Goal: Information Seeking & Learning: Learn about a topic

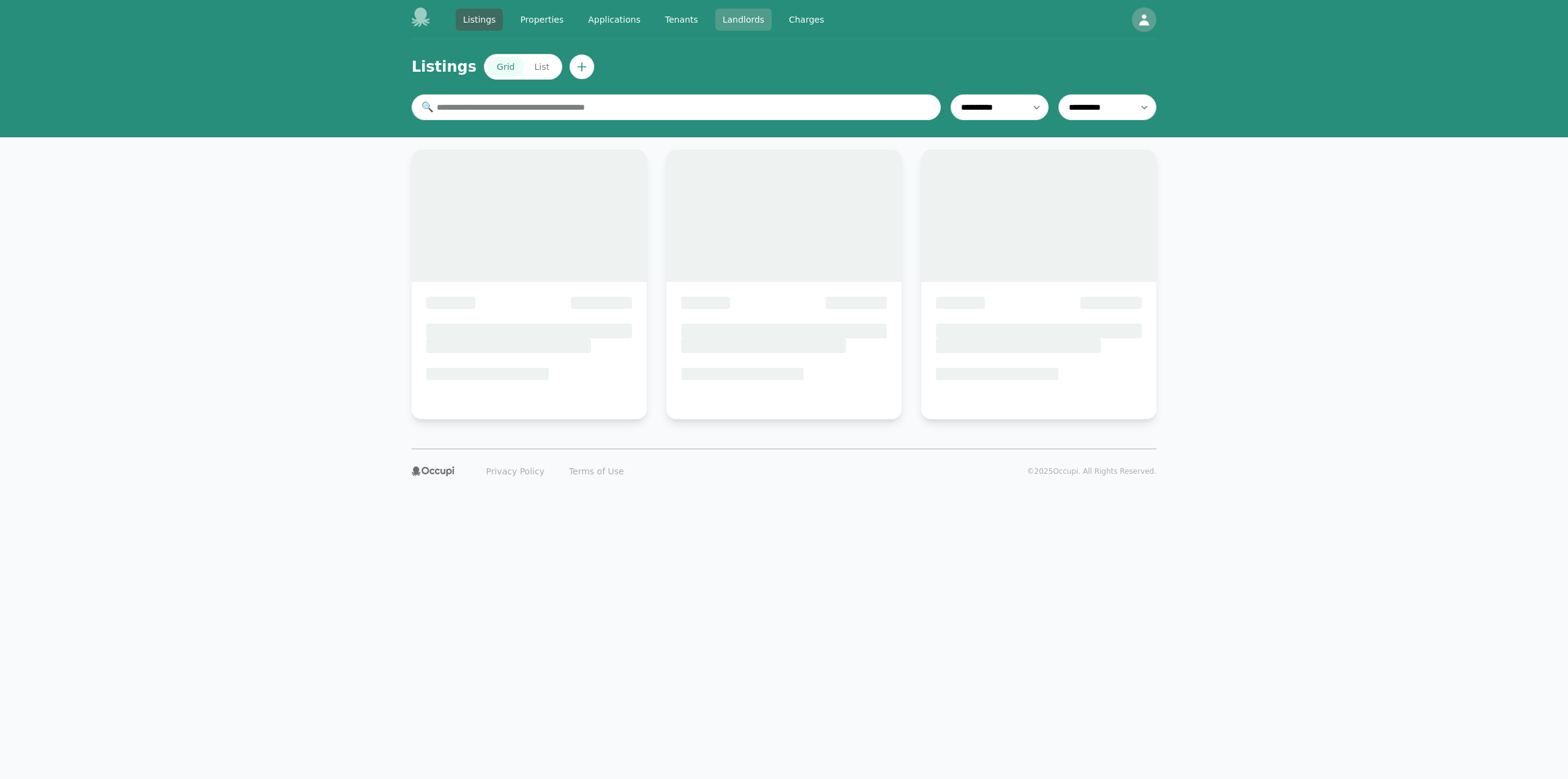
click at [748, 22] on link "Landlords" at bounding box center [744, 19] width 56 height 22
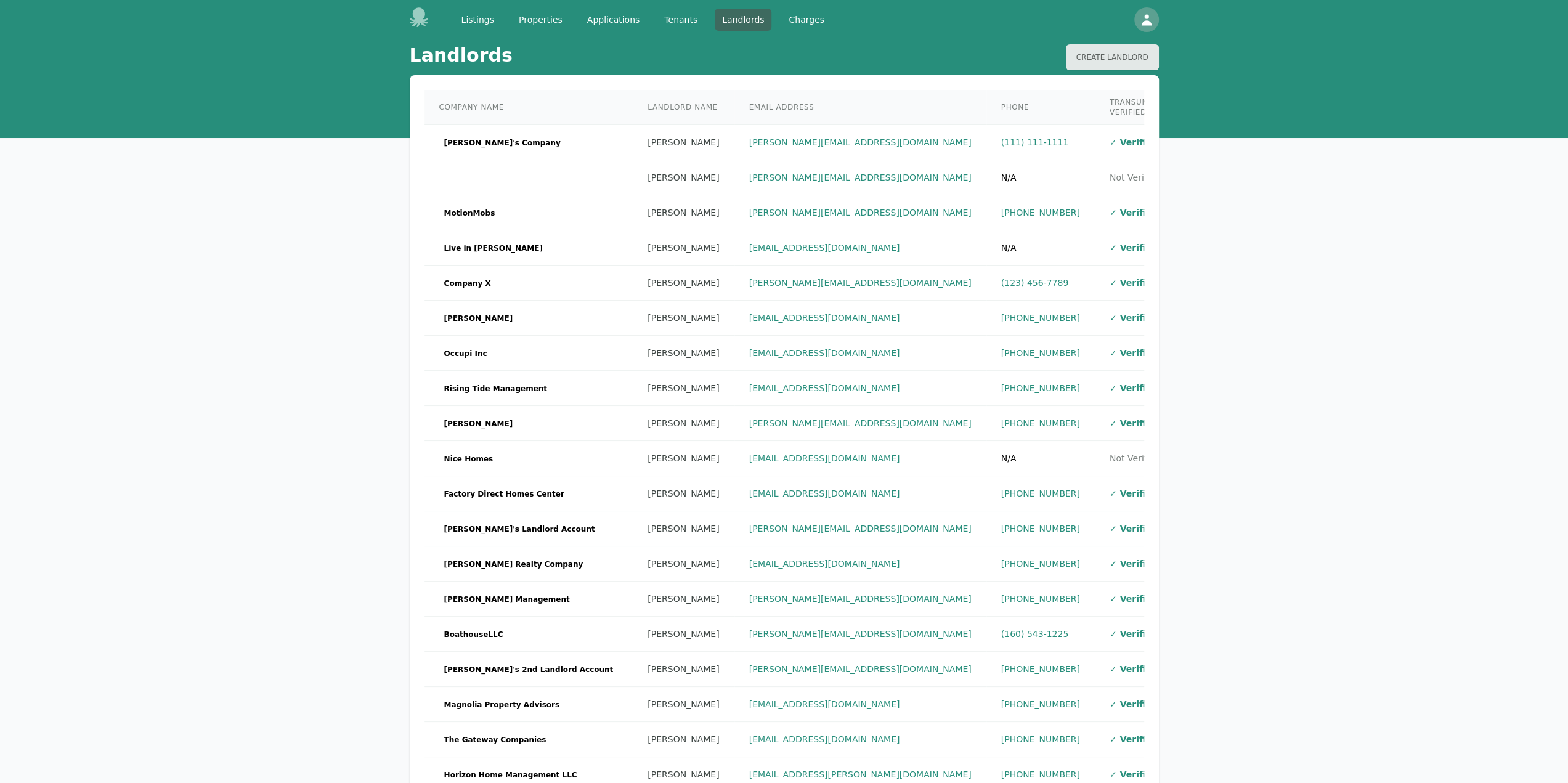
click at [420, 15] on icon at bounding box center [418, 17] width 19 height 20
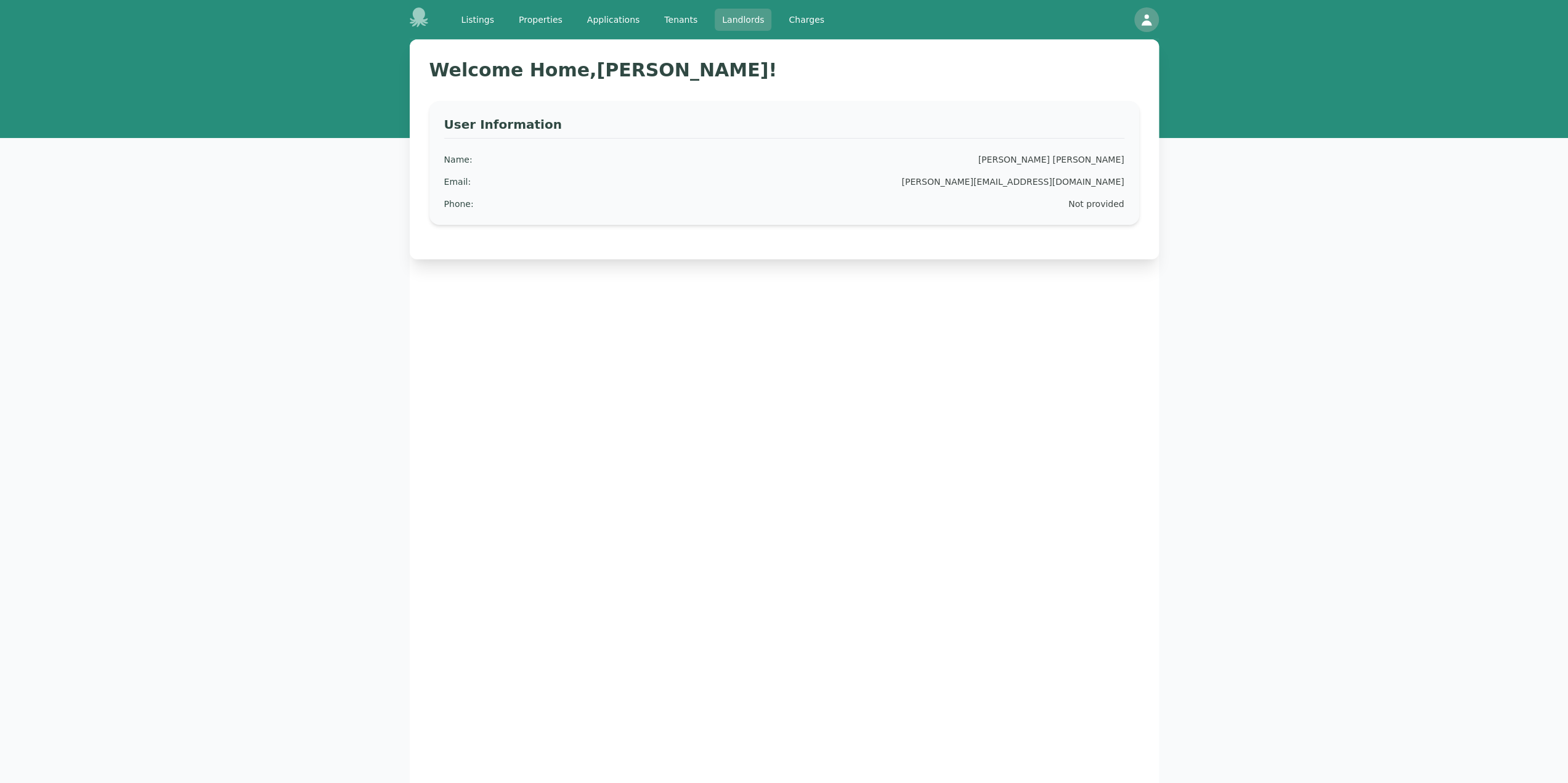
click at [741, 20] on link "Landlords" at bounding box center [743, 19] width 57 height 22
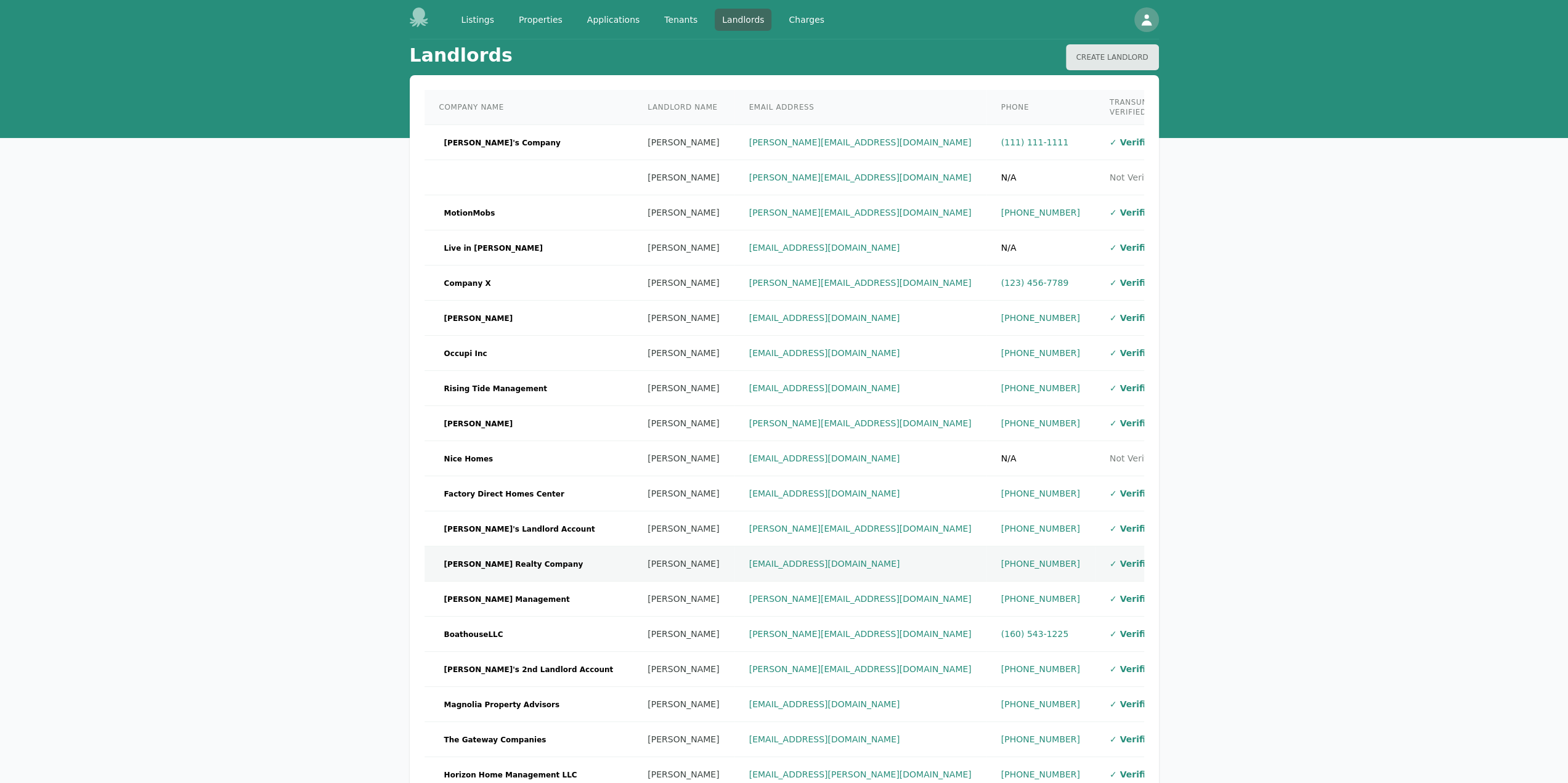
scroll to position [113, 0]
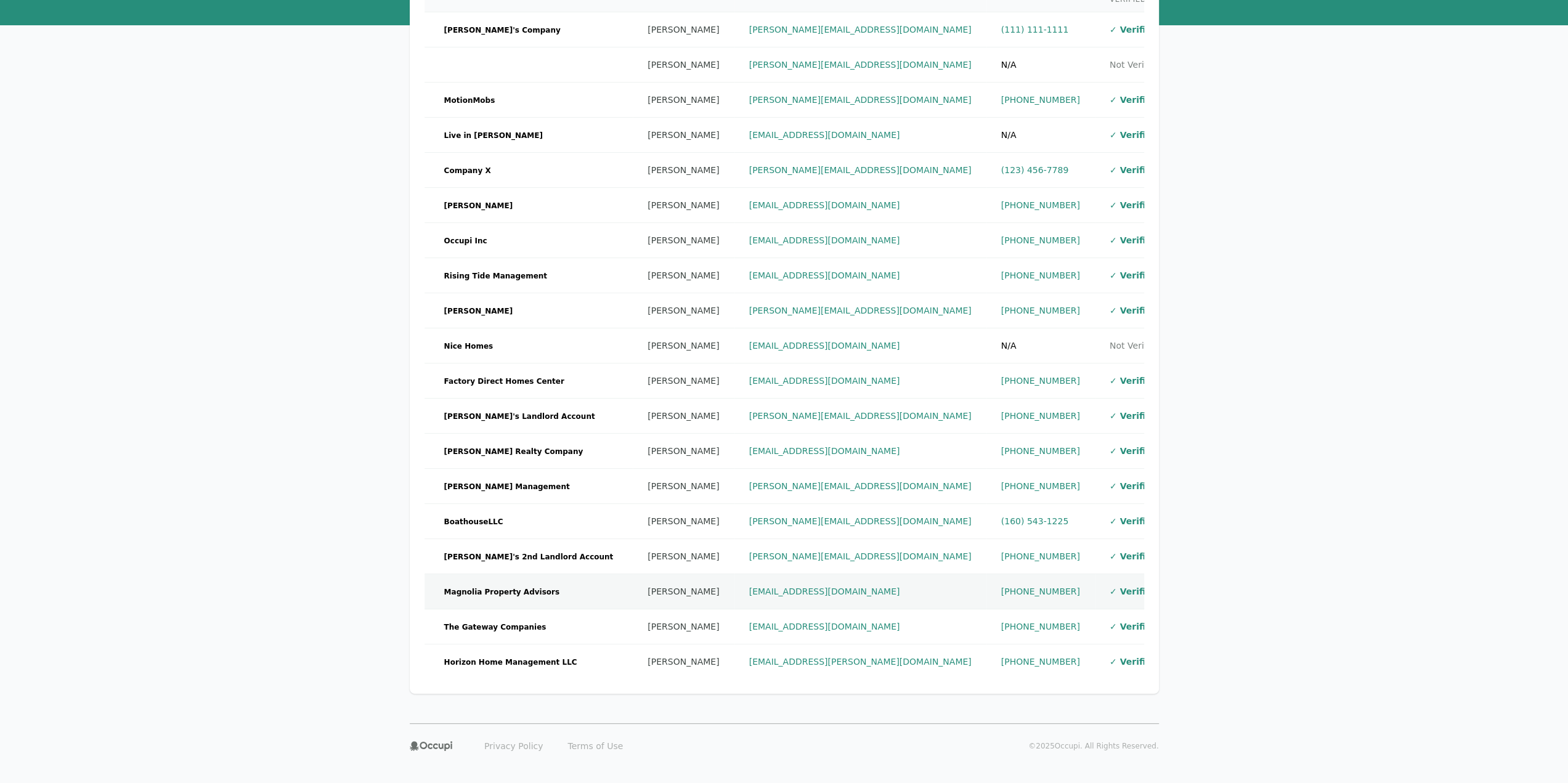
click at [883, 585] on td "[EMAIL_ADDRESS][DOMAIN_NAME]" at bounding box center [860, 592] width 252 height 35
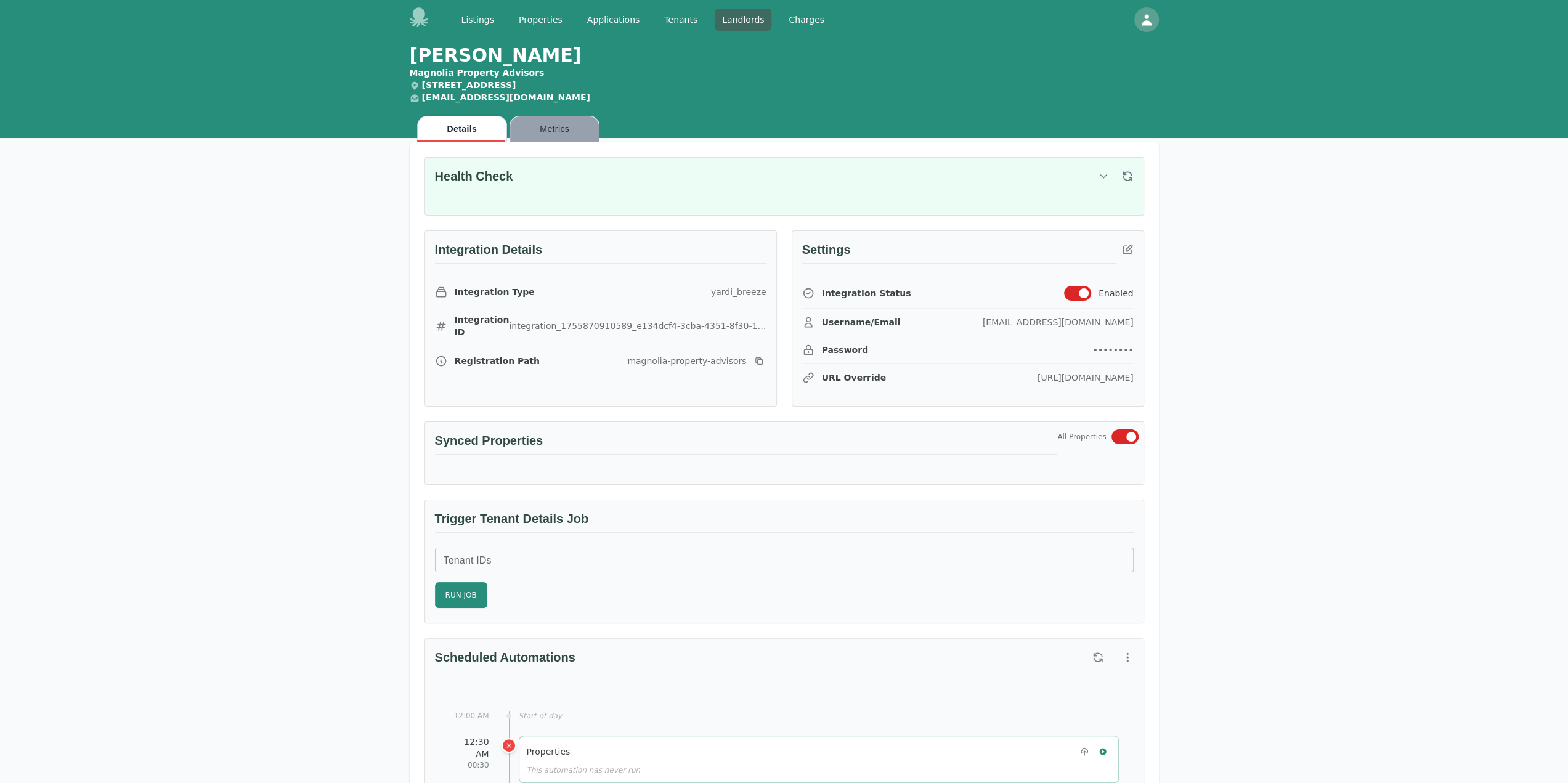
click at [545, 123] on button "Metrics" at bounding box center [554, 128] width 90 height 26
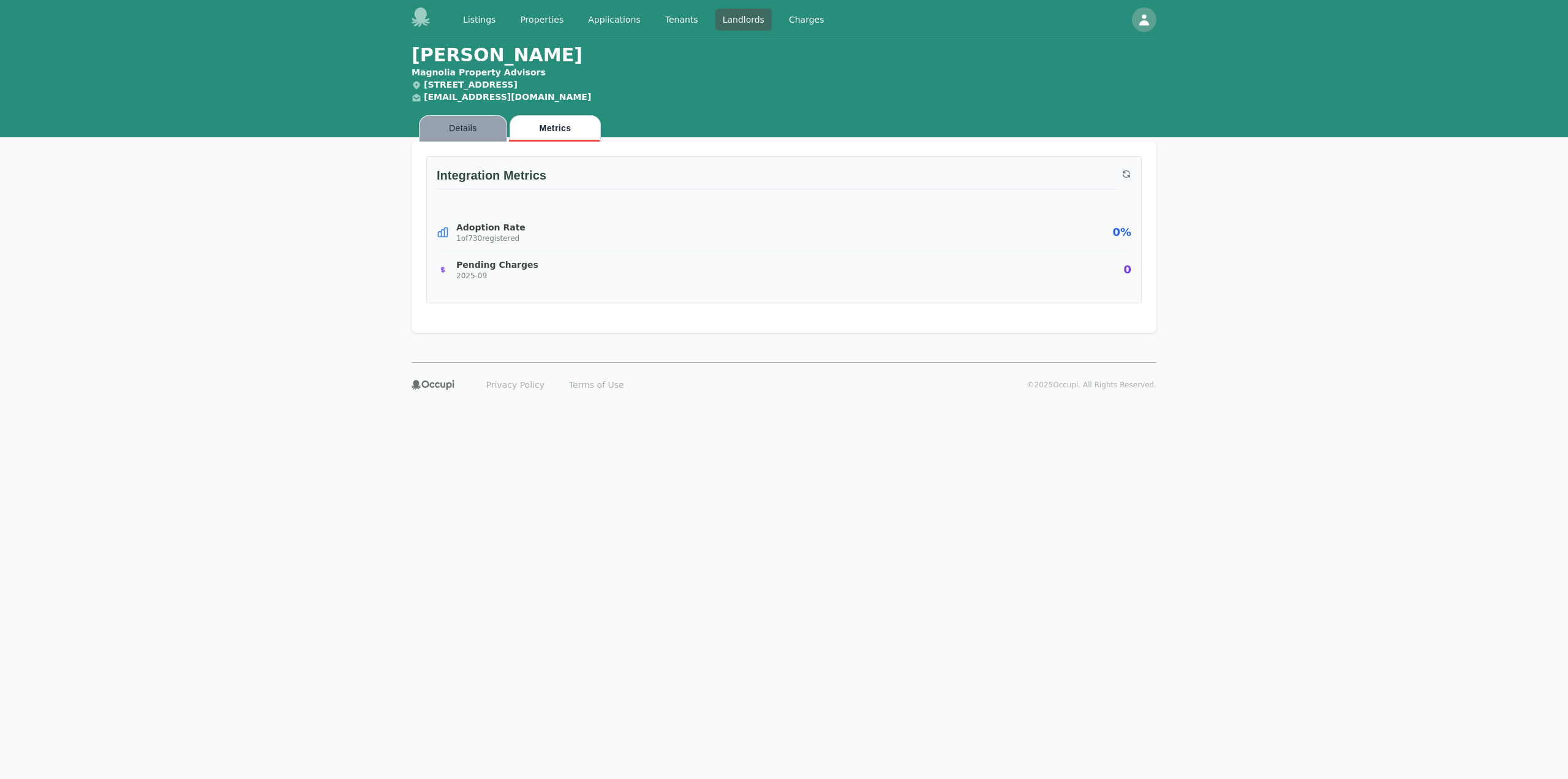
click at [465, 128] on button "Details" at bounding box center [463, 128] width 88 height 26
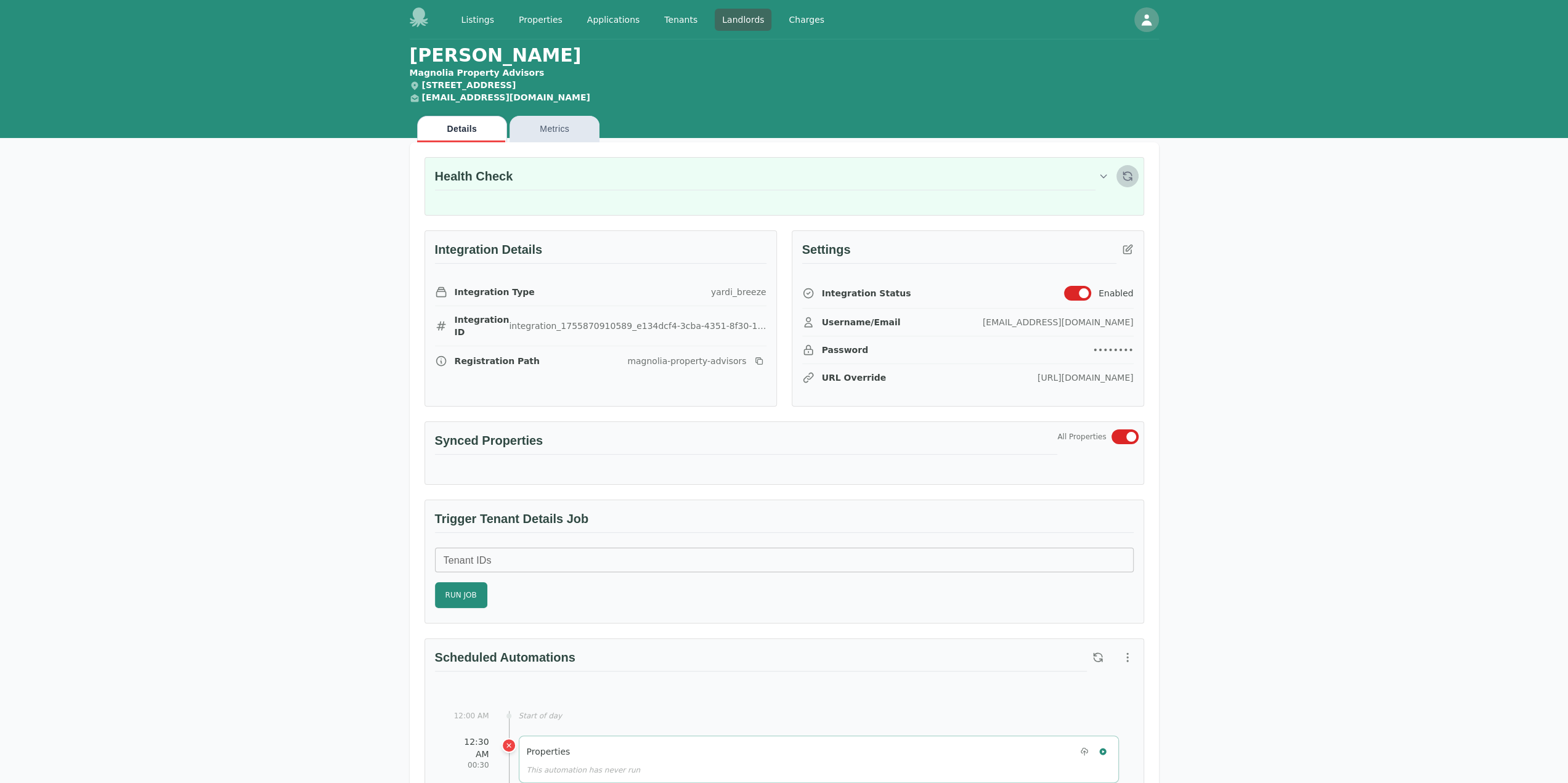
click at [1128, 170] on icon "button" at bounding box center [1127, 176] width 12 height 12
click at [558, 134] on button "Metrics" at bounding box center [554, 128] width 90 height 26
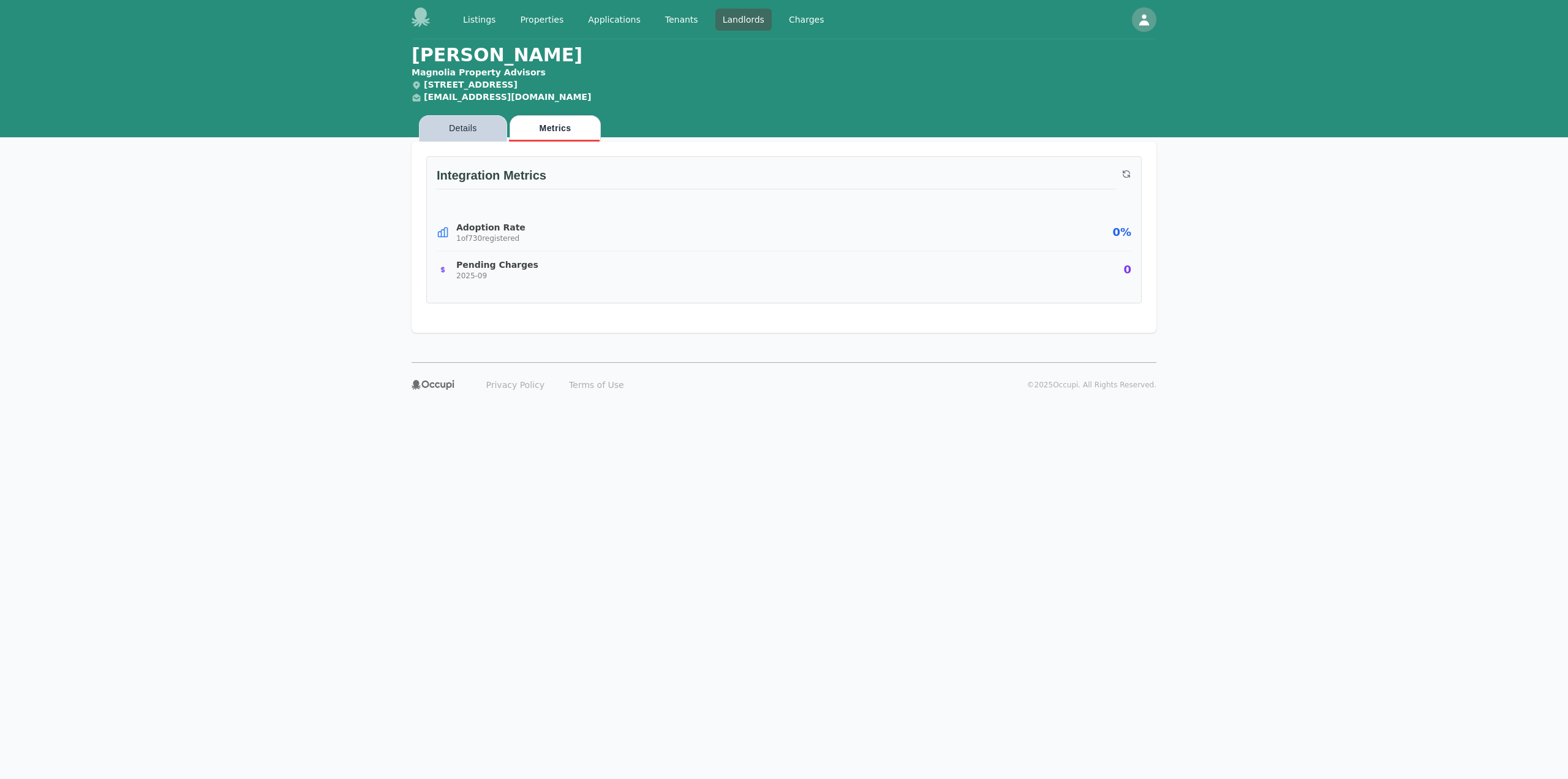
click at [456, 118] on button "Details" at bounding box center [463, 128] width 88 height 26
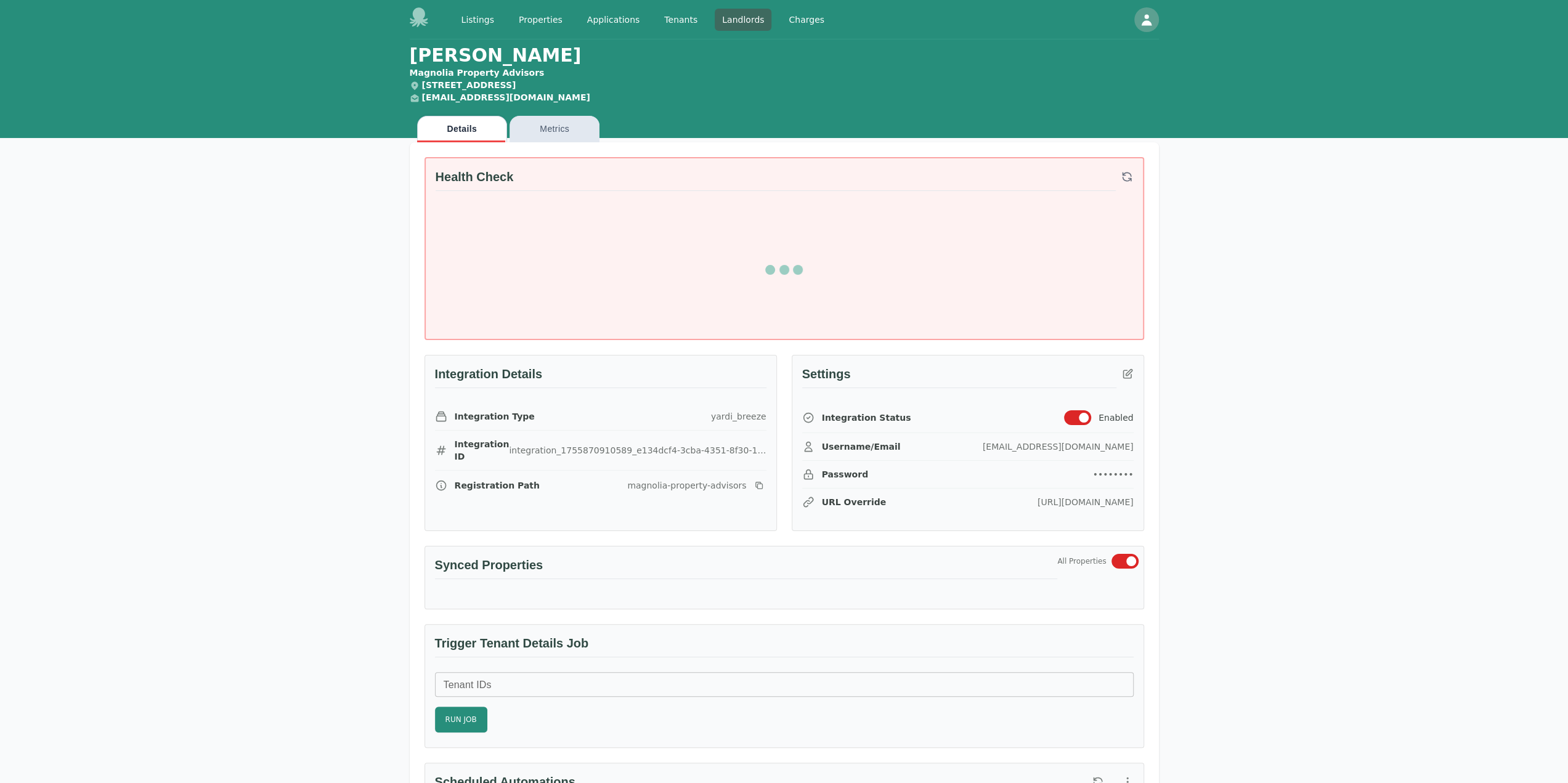
scroll to position [491, 0]
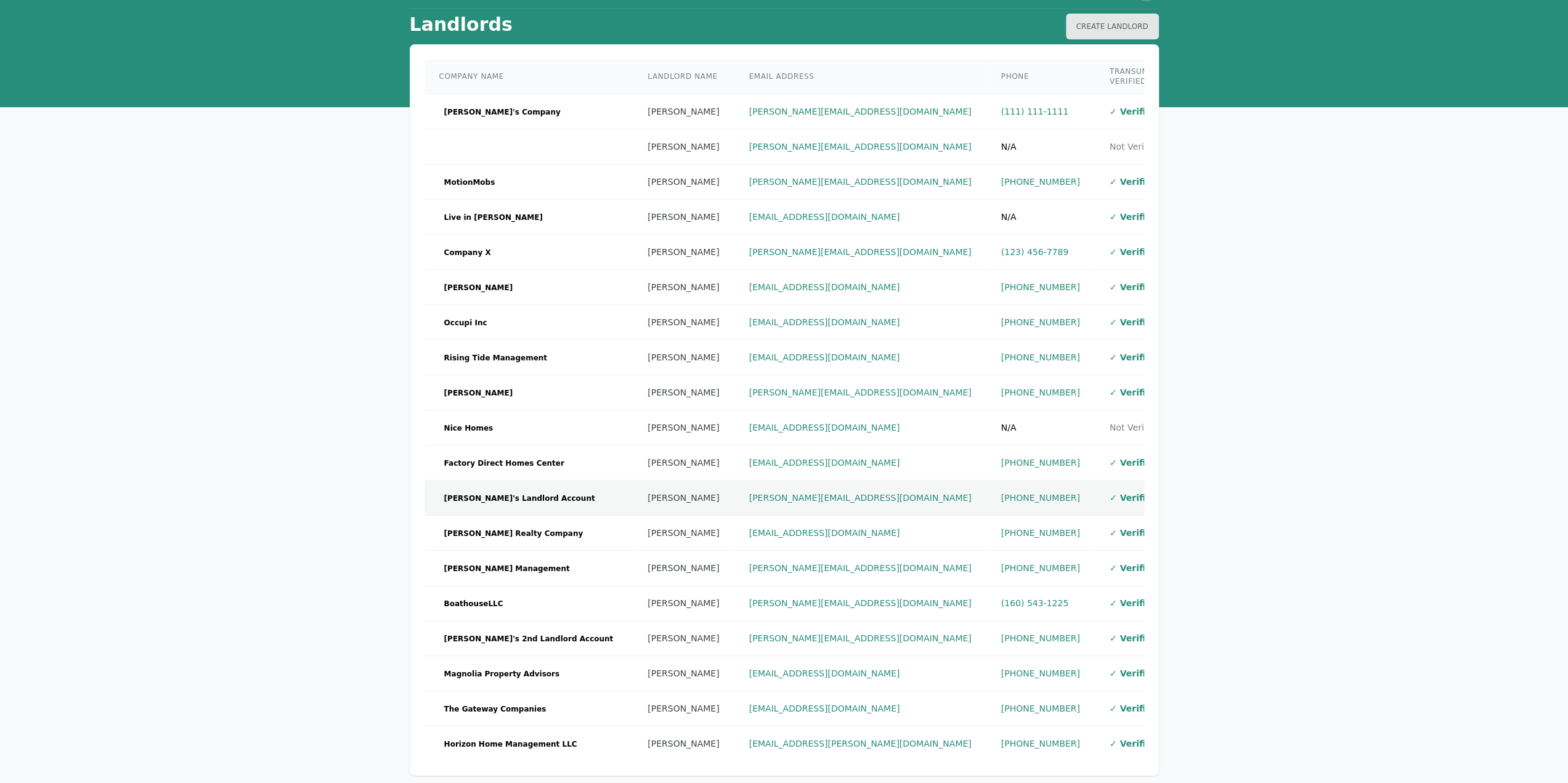
scroll to position [113, 0]
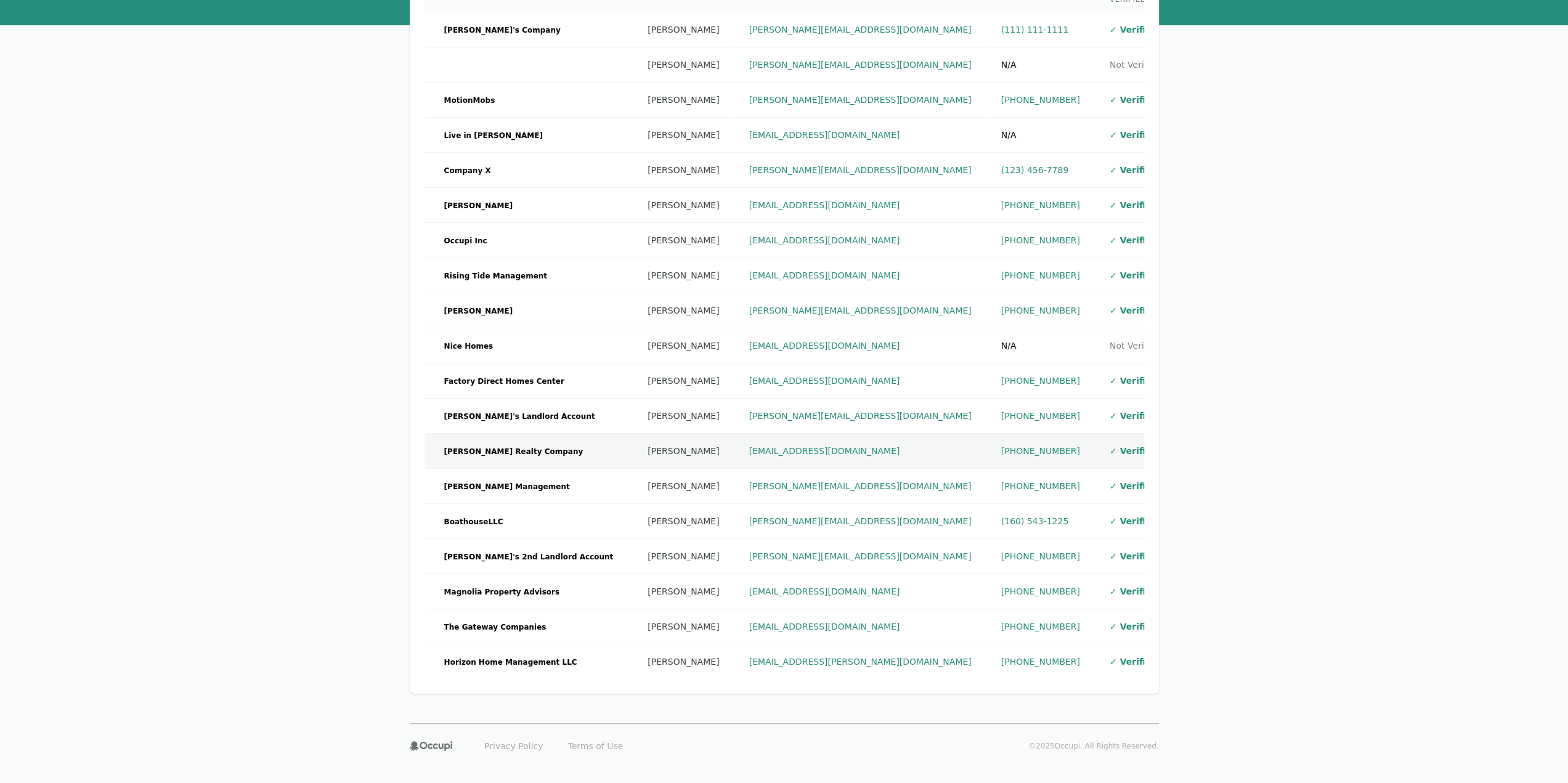
click at [527, 437] on td "[PERSON_NAME] Realty Company" at bounding box center [529, 451] width 209 height 35
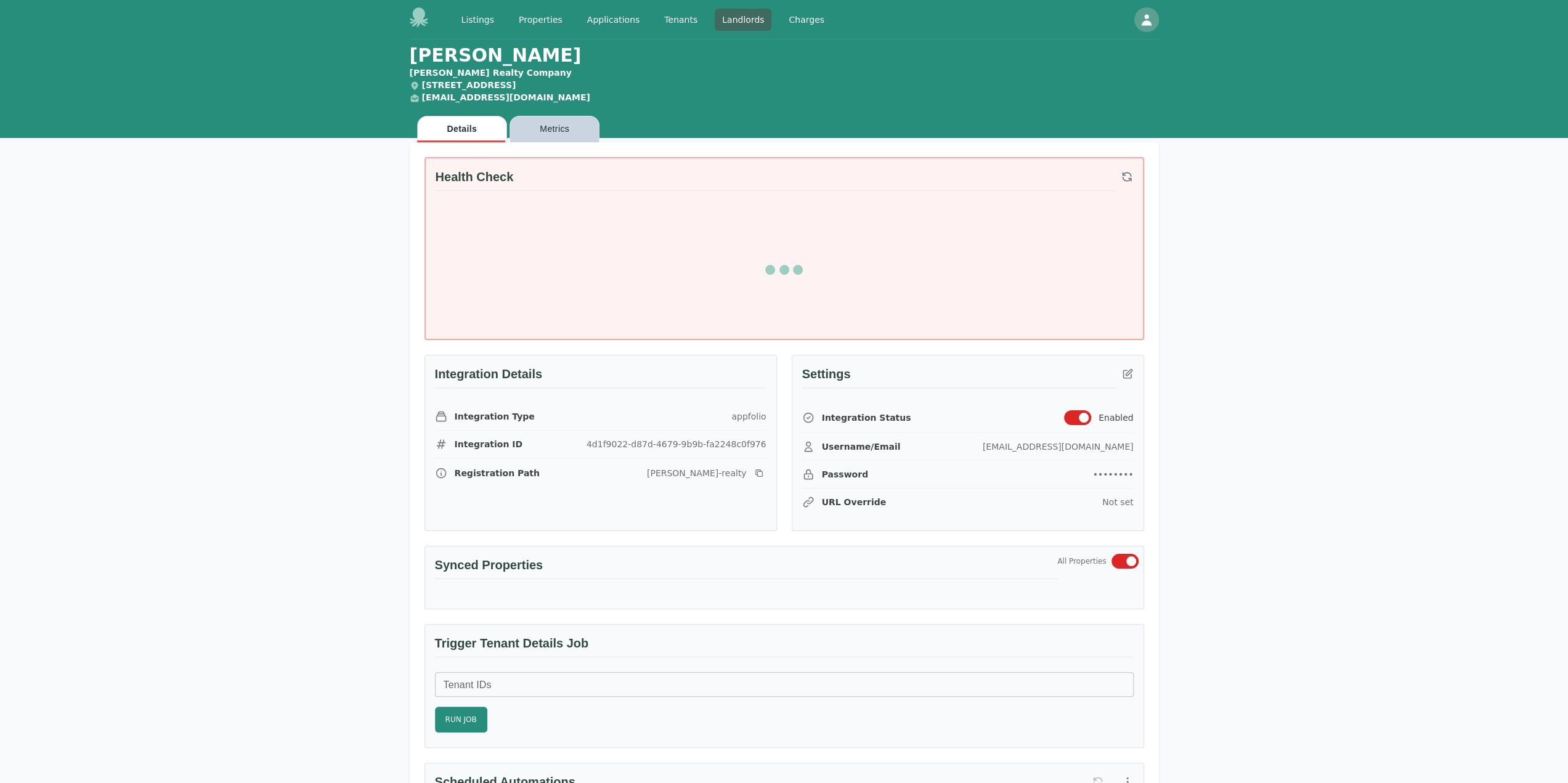
click at [554, 142] on button "Metrics" at bounding box center [554, 128] width 90 height 26
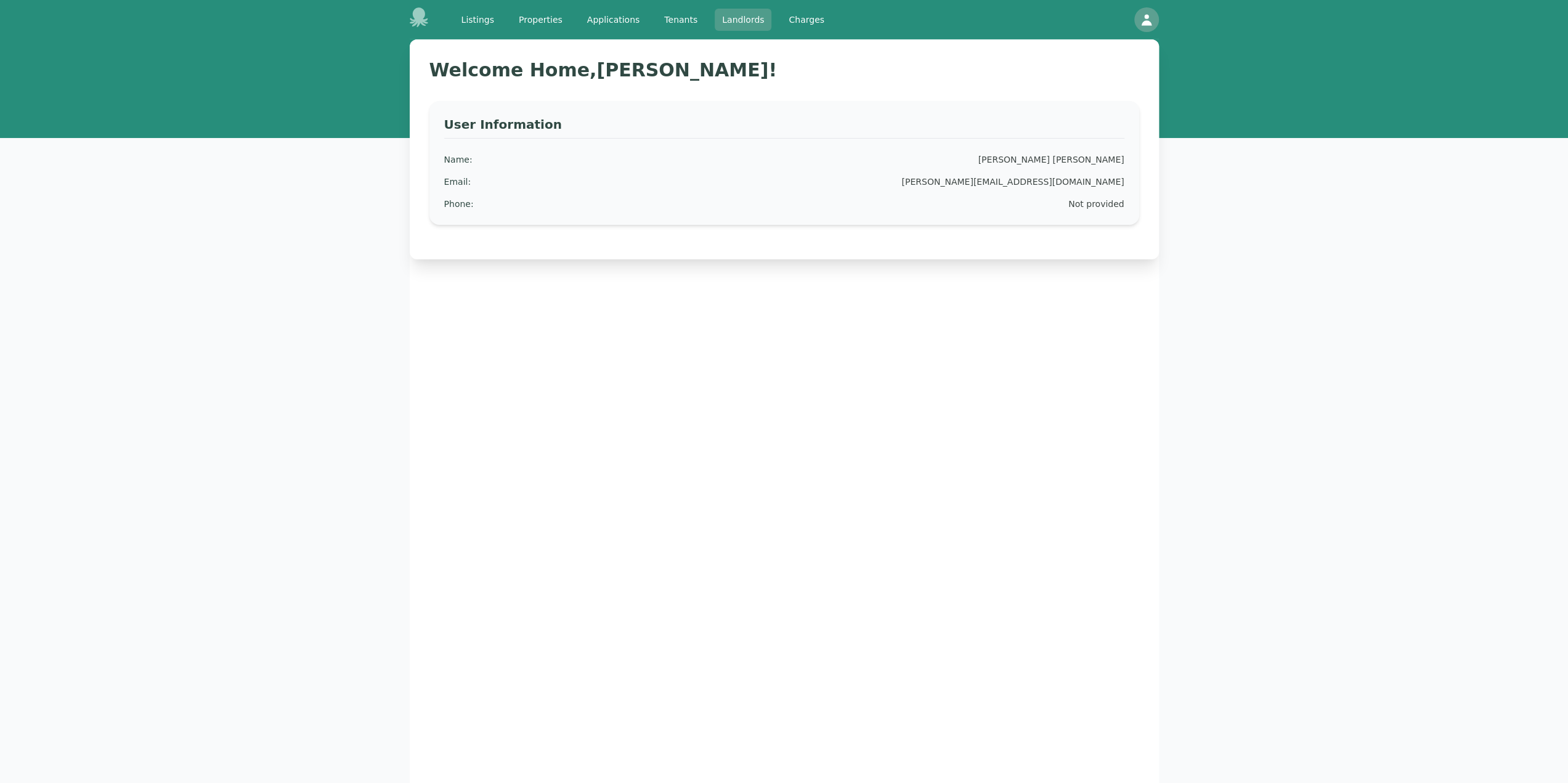
click at [715, 18] on link "Landlords" at bounding box center [743, 19] width 57 height 22
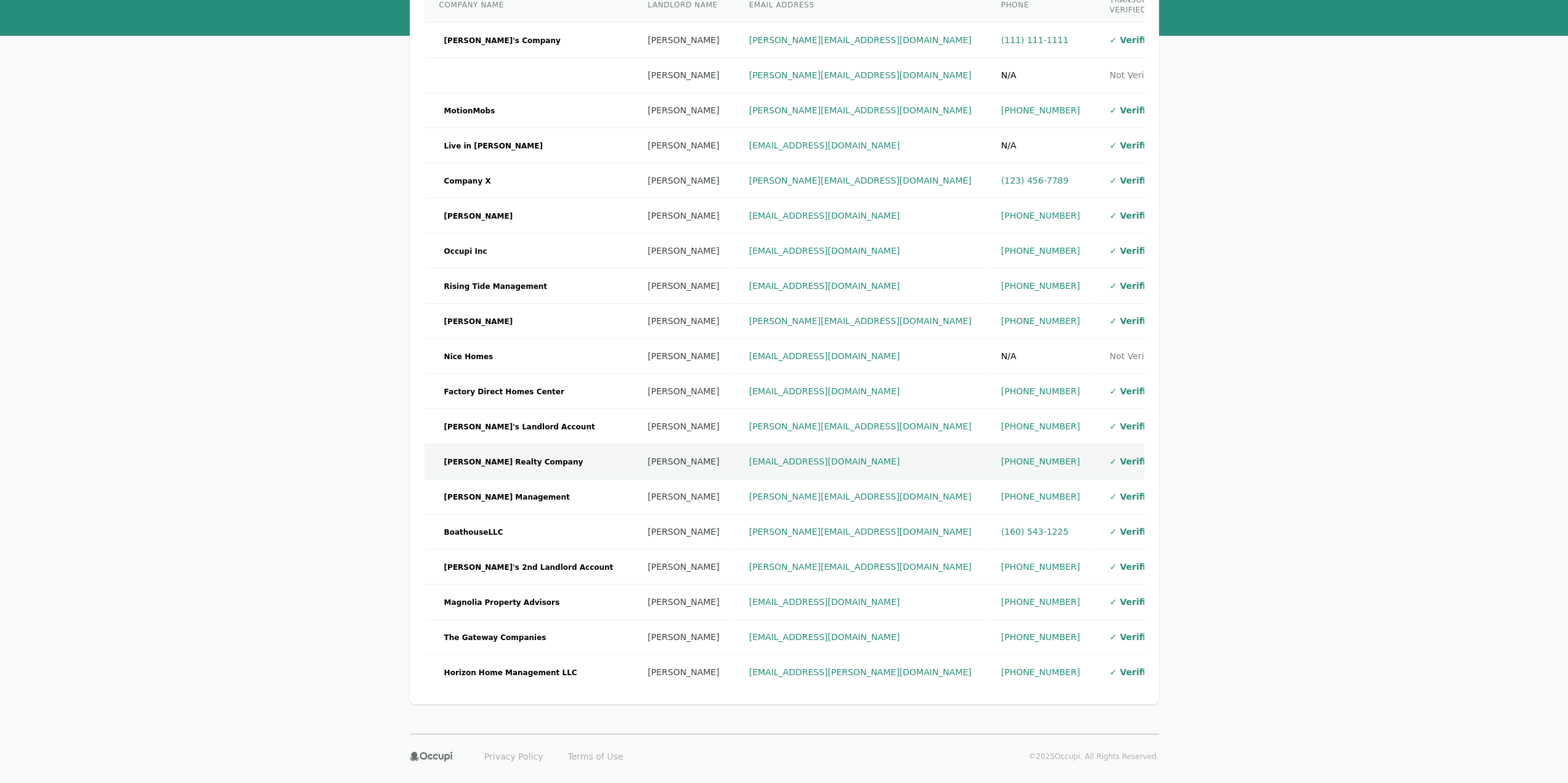
scroll to position [113, 0]
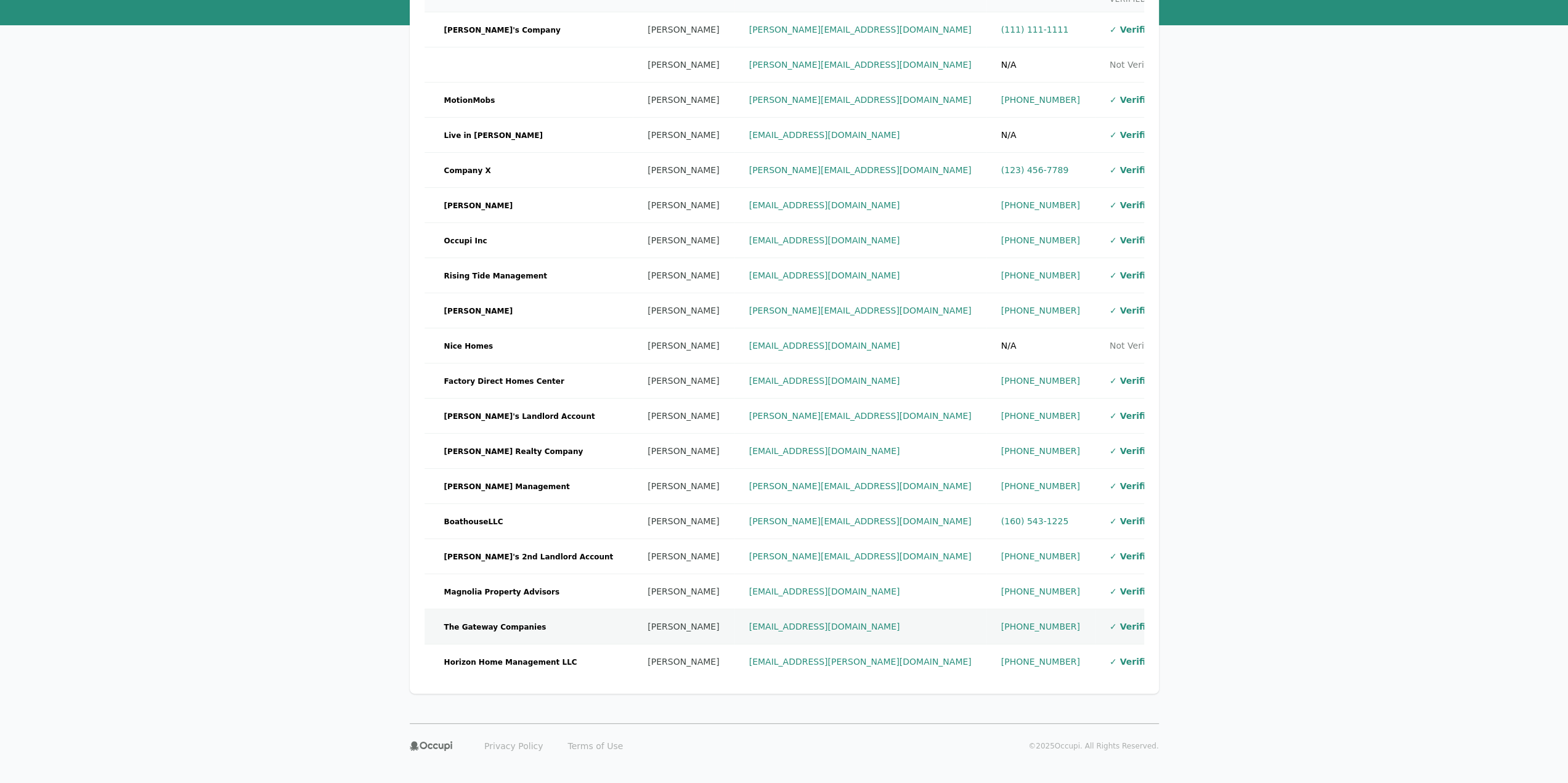
click at [534, 609] on td "The Gateway Companies" at bounding box center [529, 627] width 209 height 35
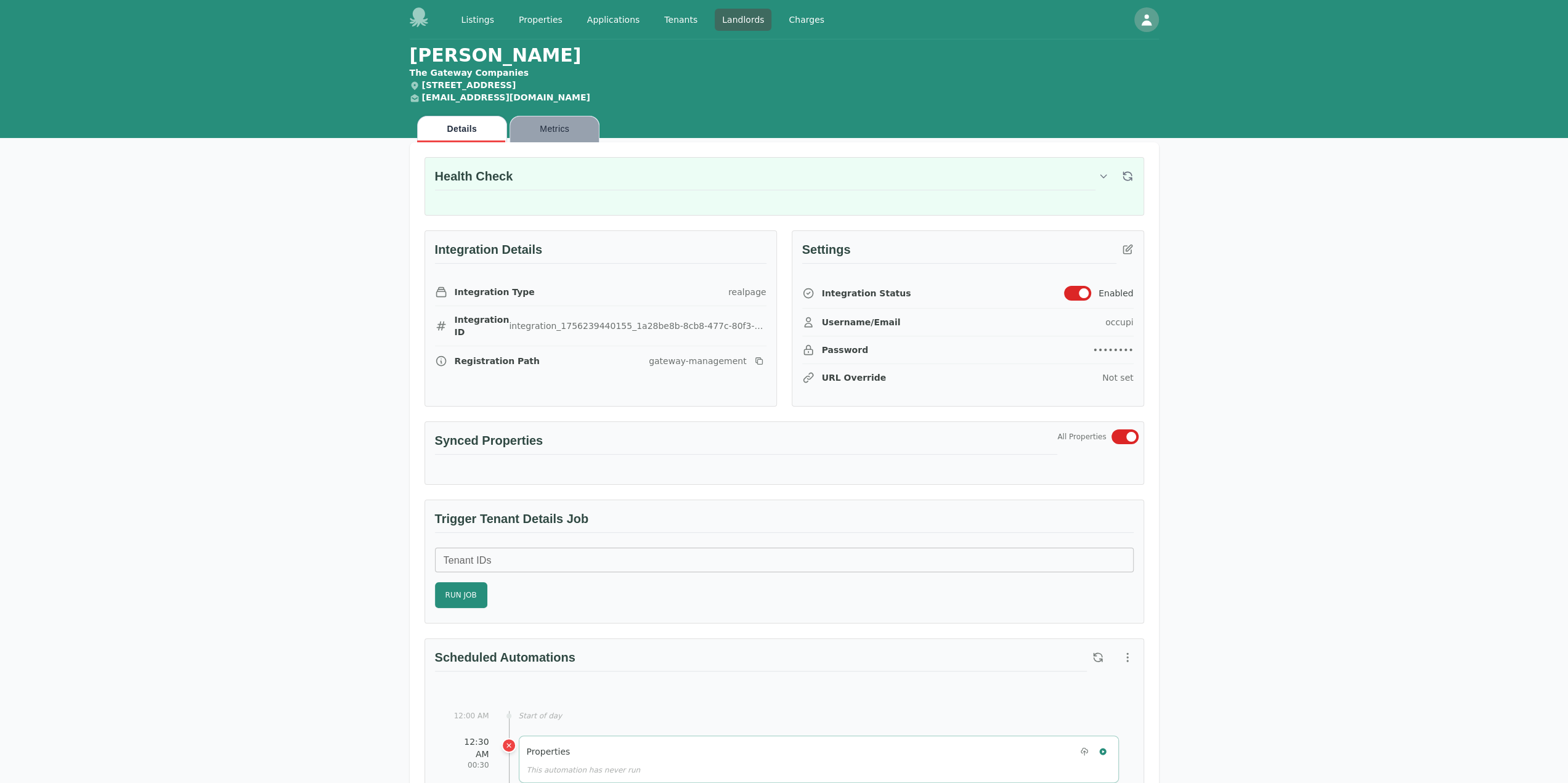
click at [575, 127] on button "Metrics" at bounding box center [554, 128] width 90 height 26
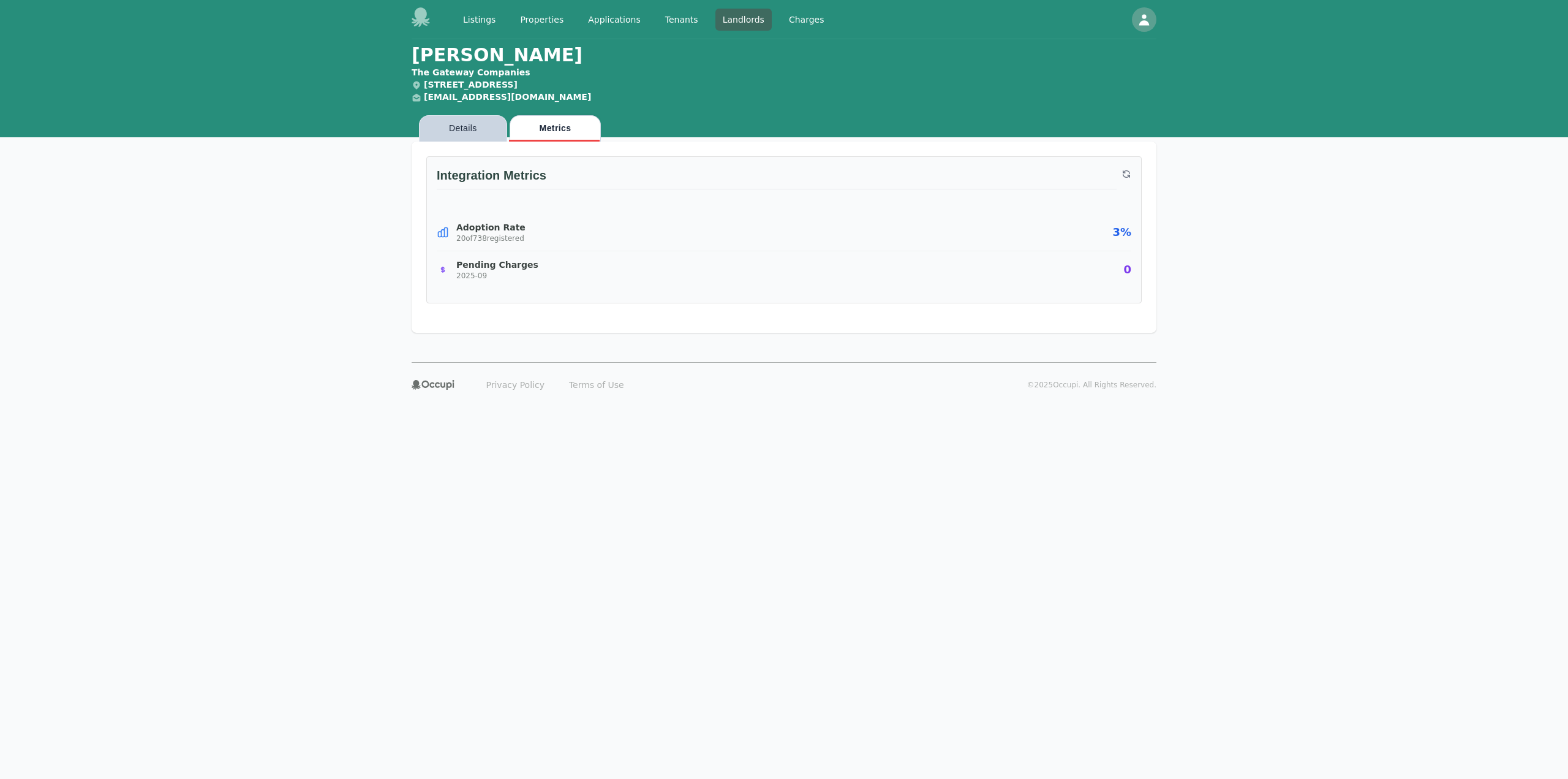
click at [480, 130] on button "Details" at bounding box center [463, 128] width 88 height 26
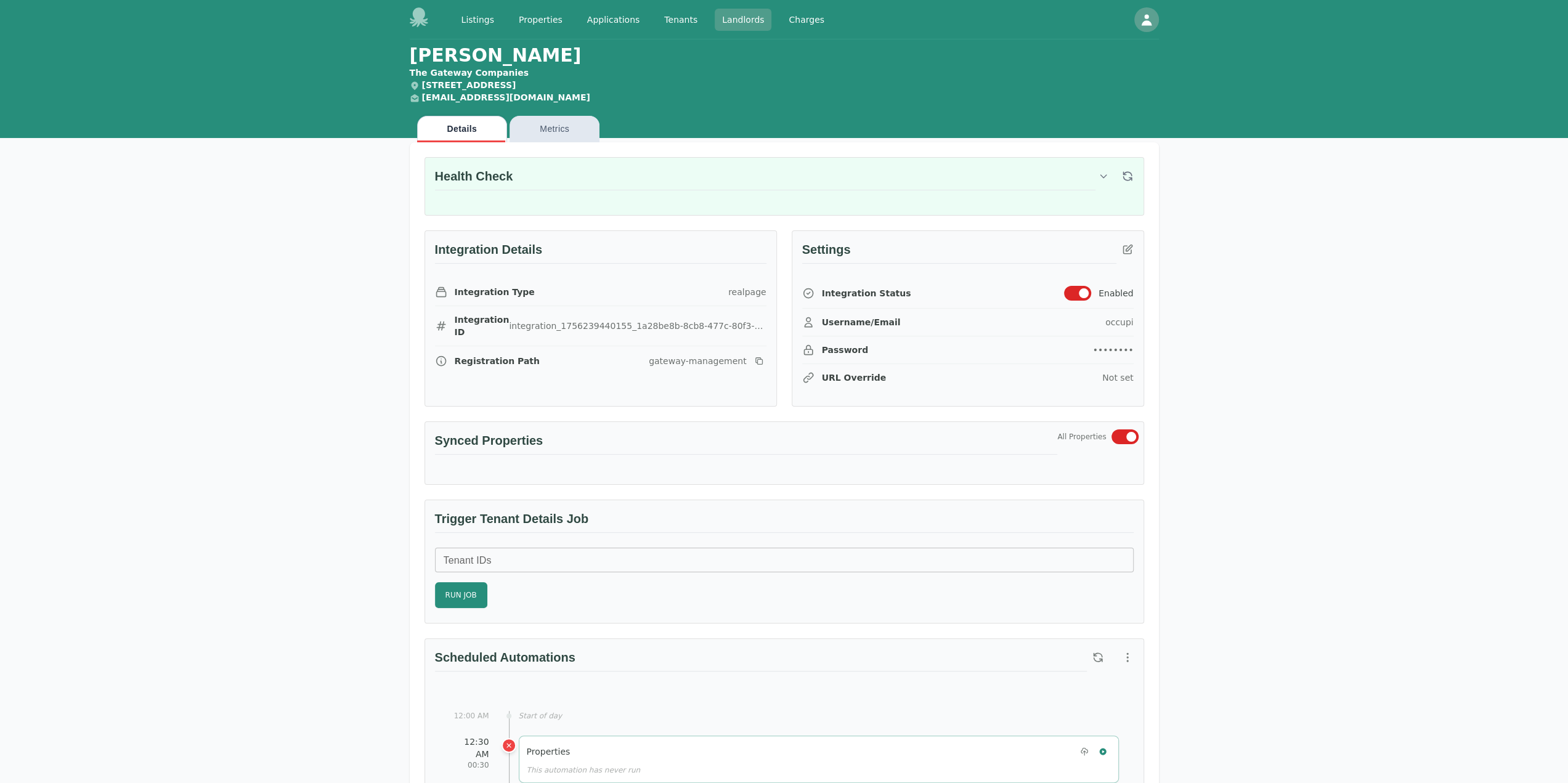
click at [717, 20] on link "Landlords" at bounding box center [743, 19] width 57 height 22
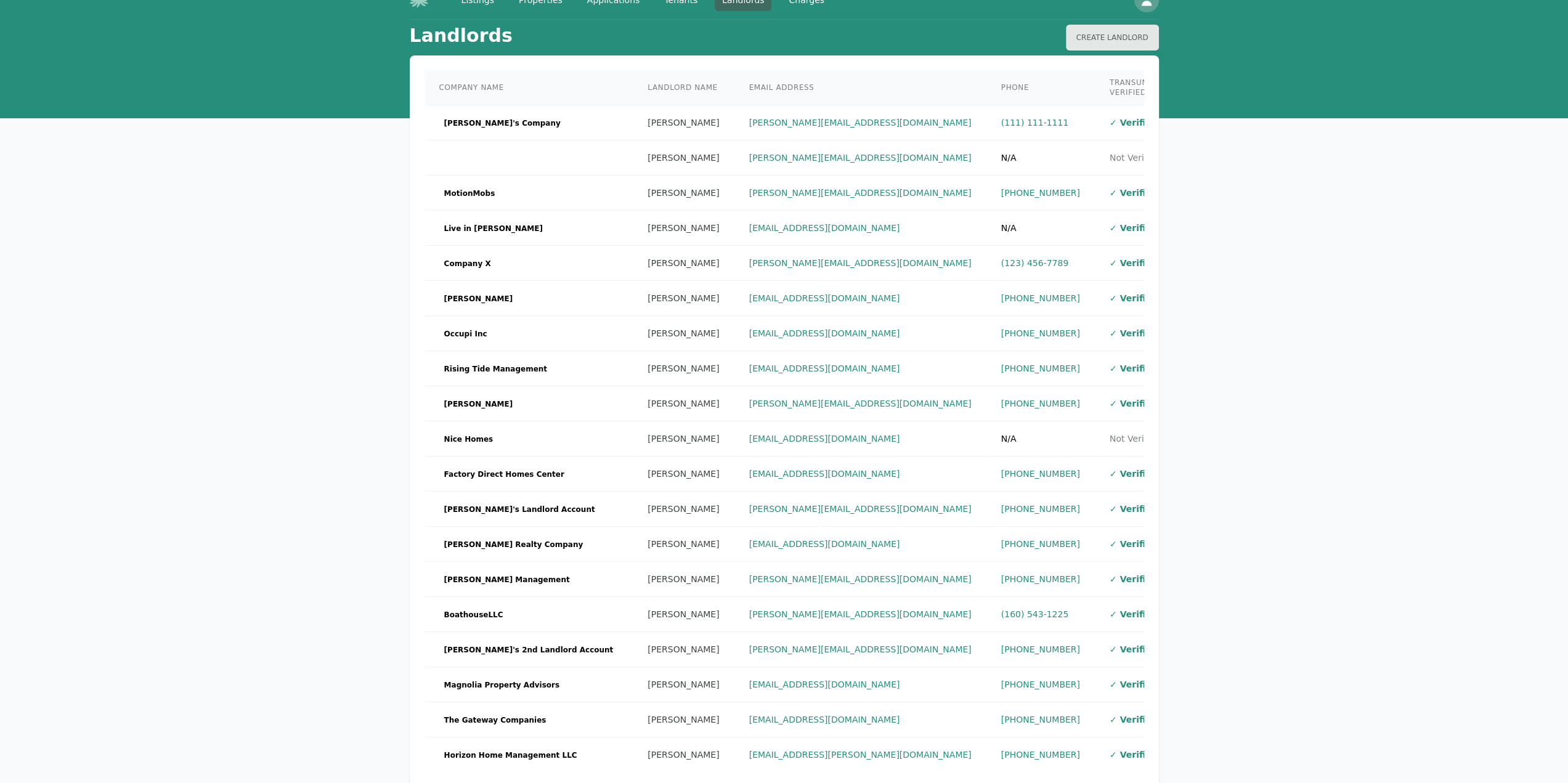
scroll to position [113, 0]
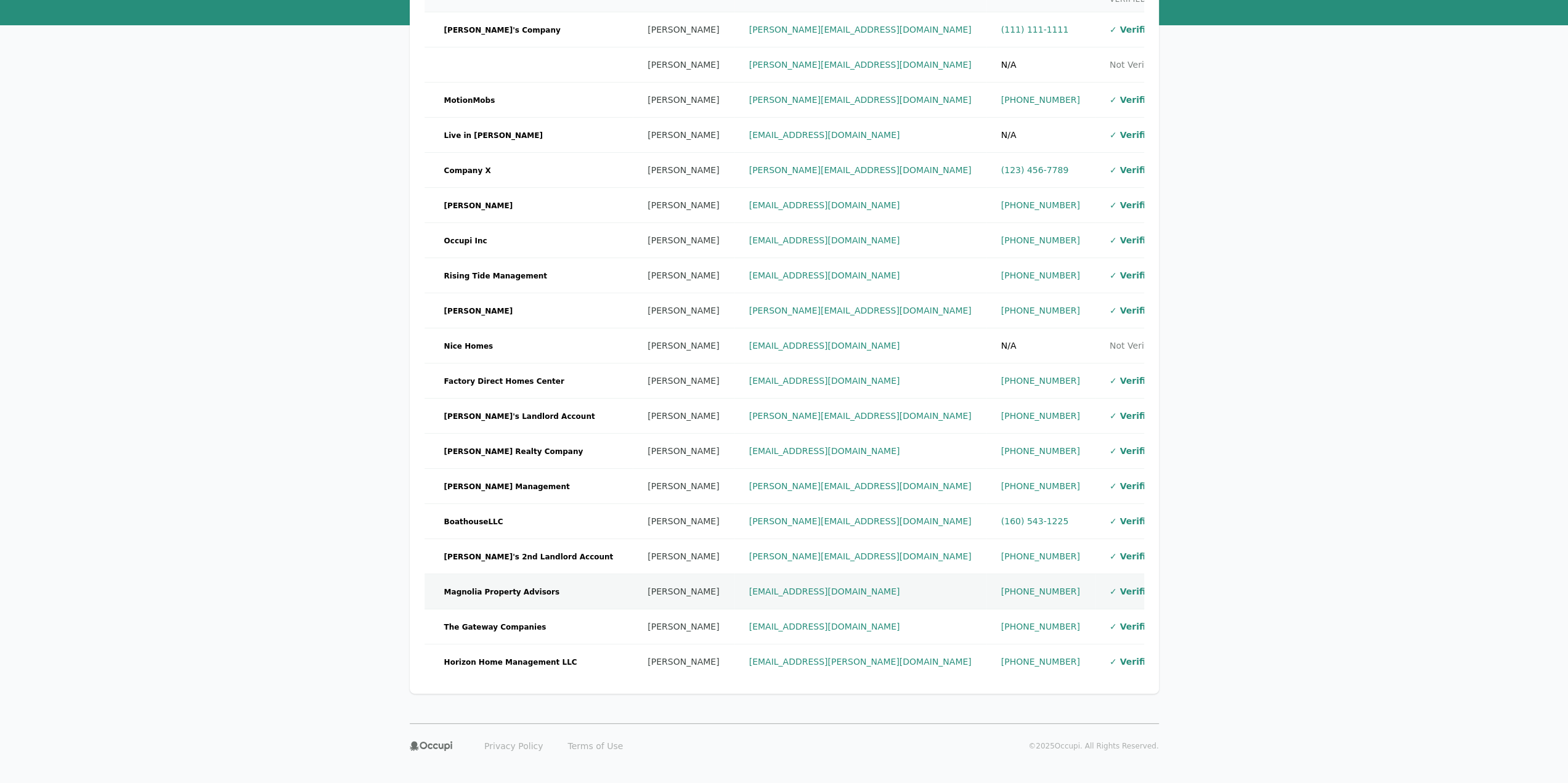
click at [1095, 575] on td "✓ Verified" at bounding box center [1136, 592] width 83 height 35
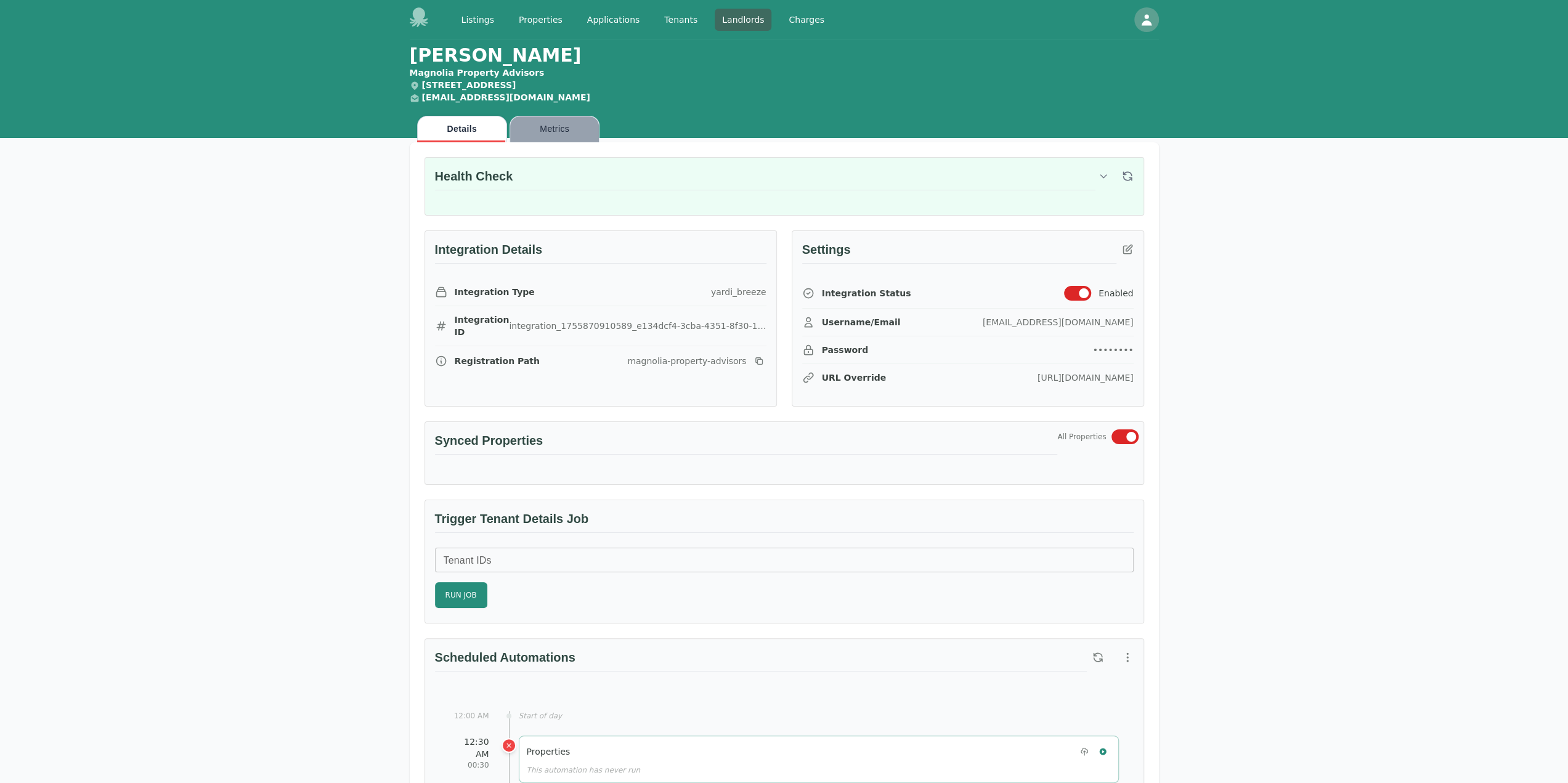
click at [562, 128] on button "Metrics" at bounding box center [554, 128] width 90 height 26
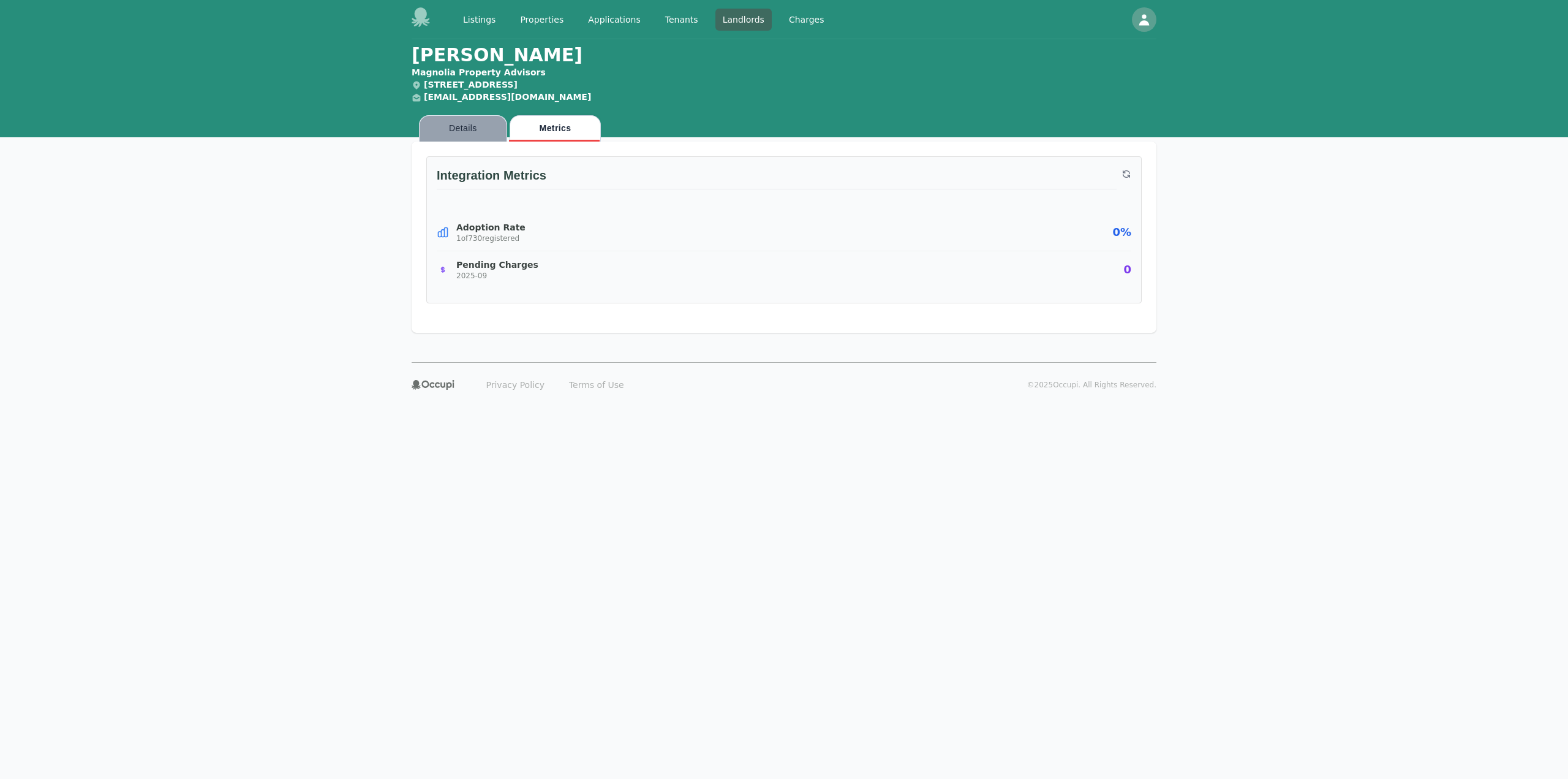
click at [482, 125] on button "Details" at bounding box center [463, 128] width 88 height 26
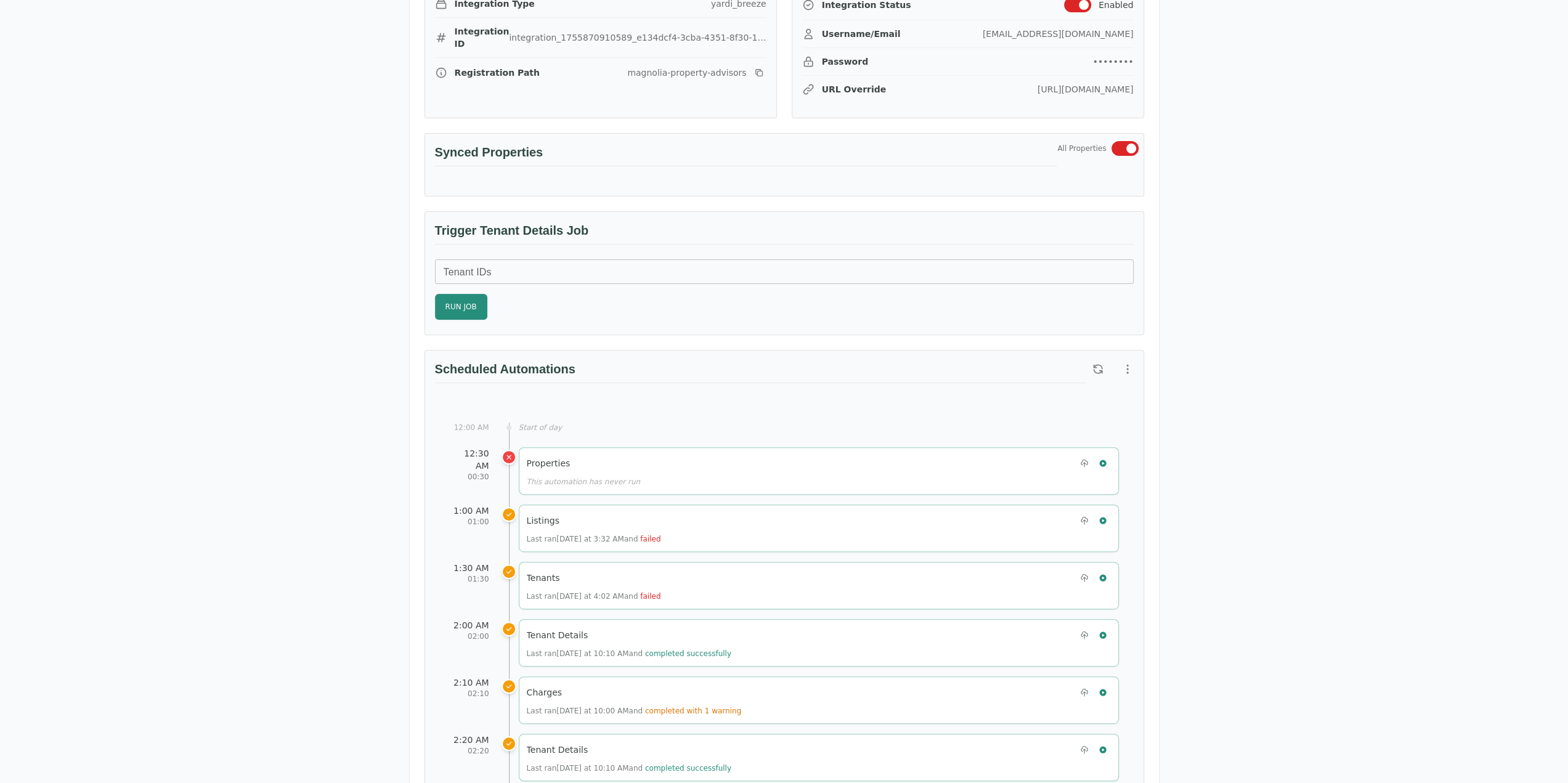
scroll to position [247, 0]
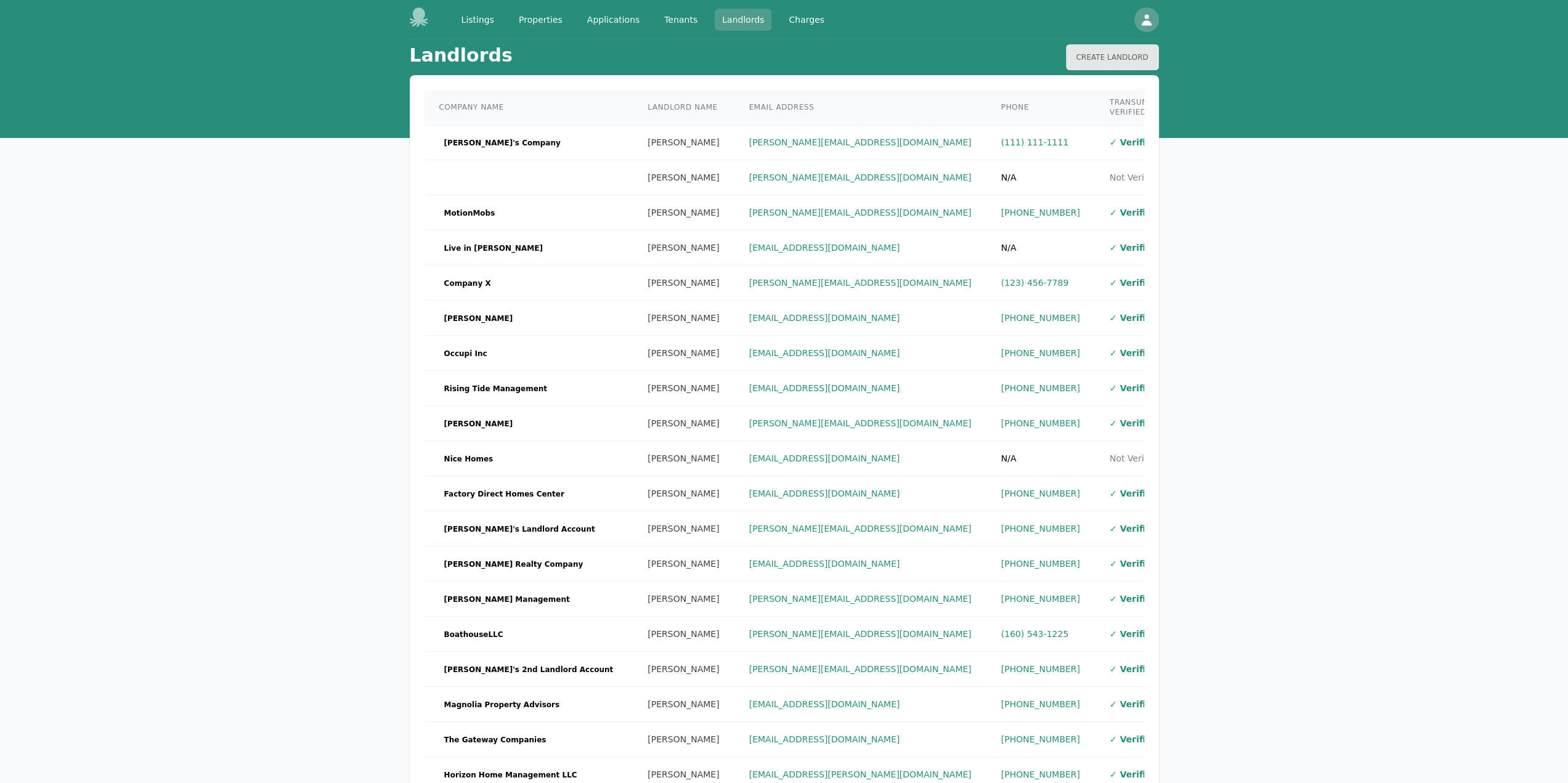
click at [721, 23] on link "Landlords" at bounding box center [743, 19] width 57 height 22
click at [886, 348] on td "[EMAIL_ADDRESS][DOMAIN_NAME]" at bounding box center [860, 353] width 252 height 35
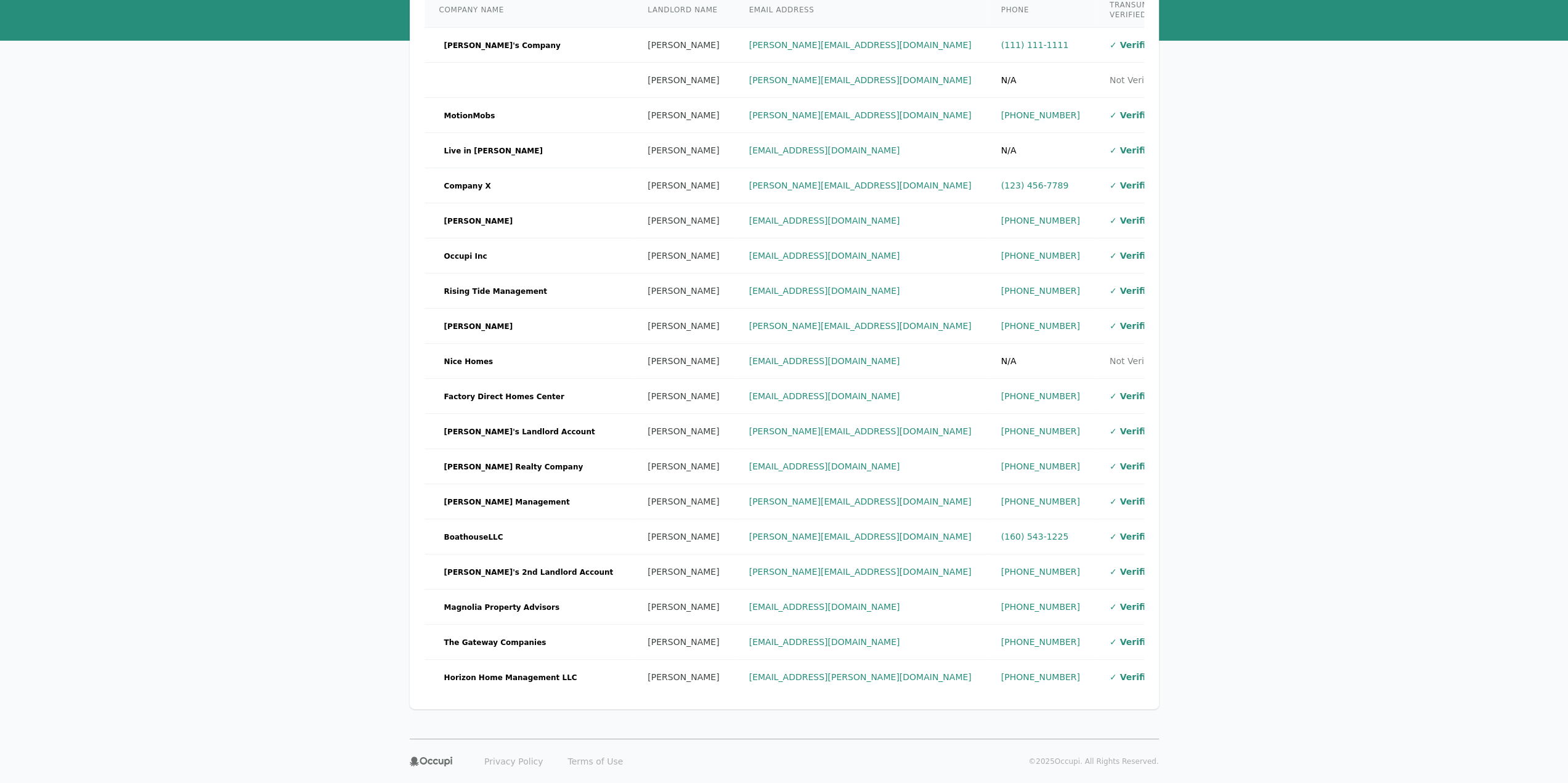
scroll to position [113, 0]
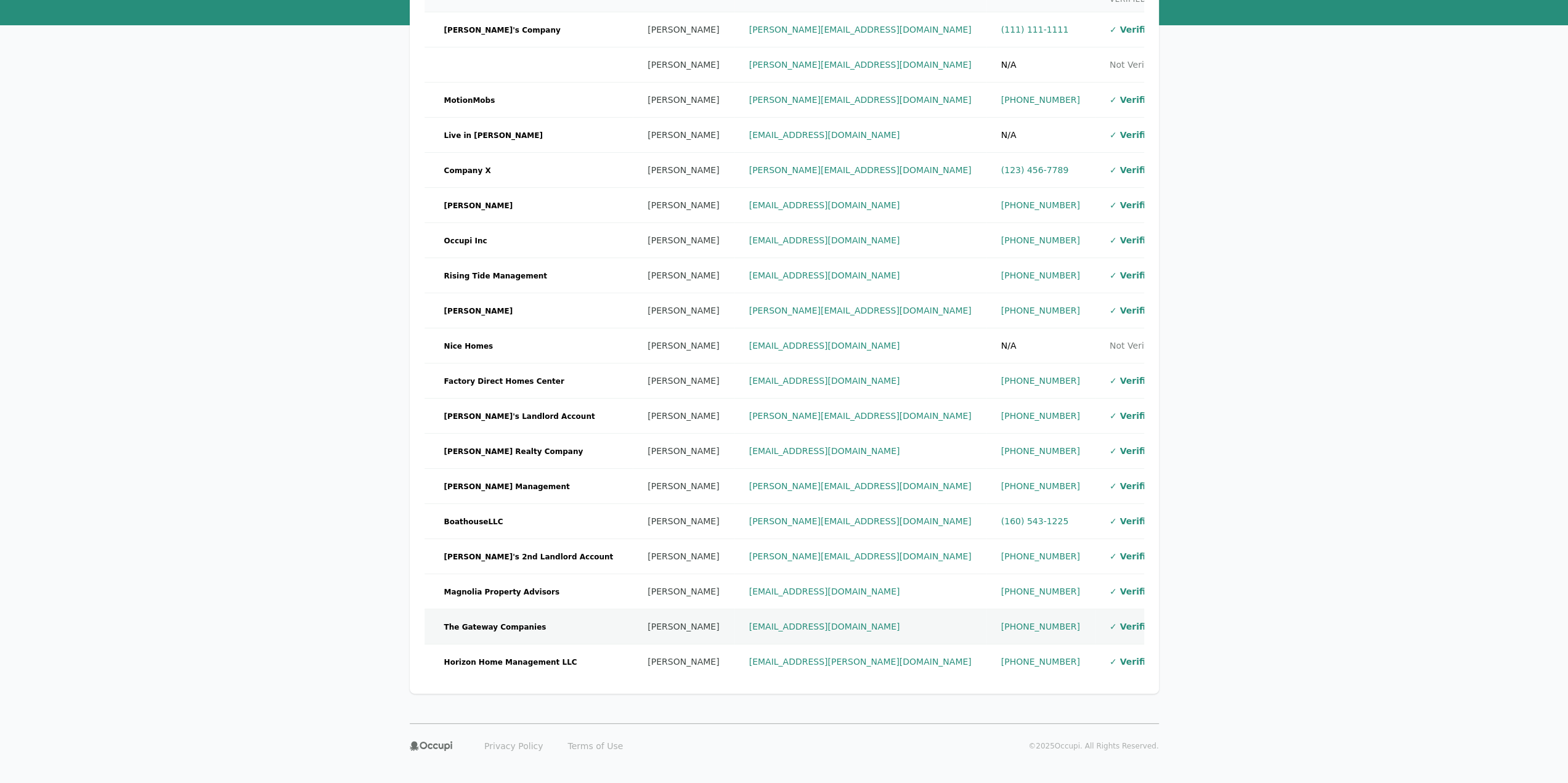
click at [1102, 613] on td "✓ Verified" at bounding box center [1136, 627] width 83 height 35
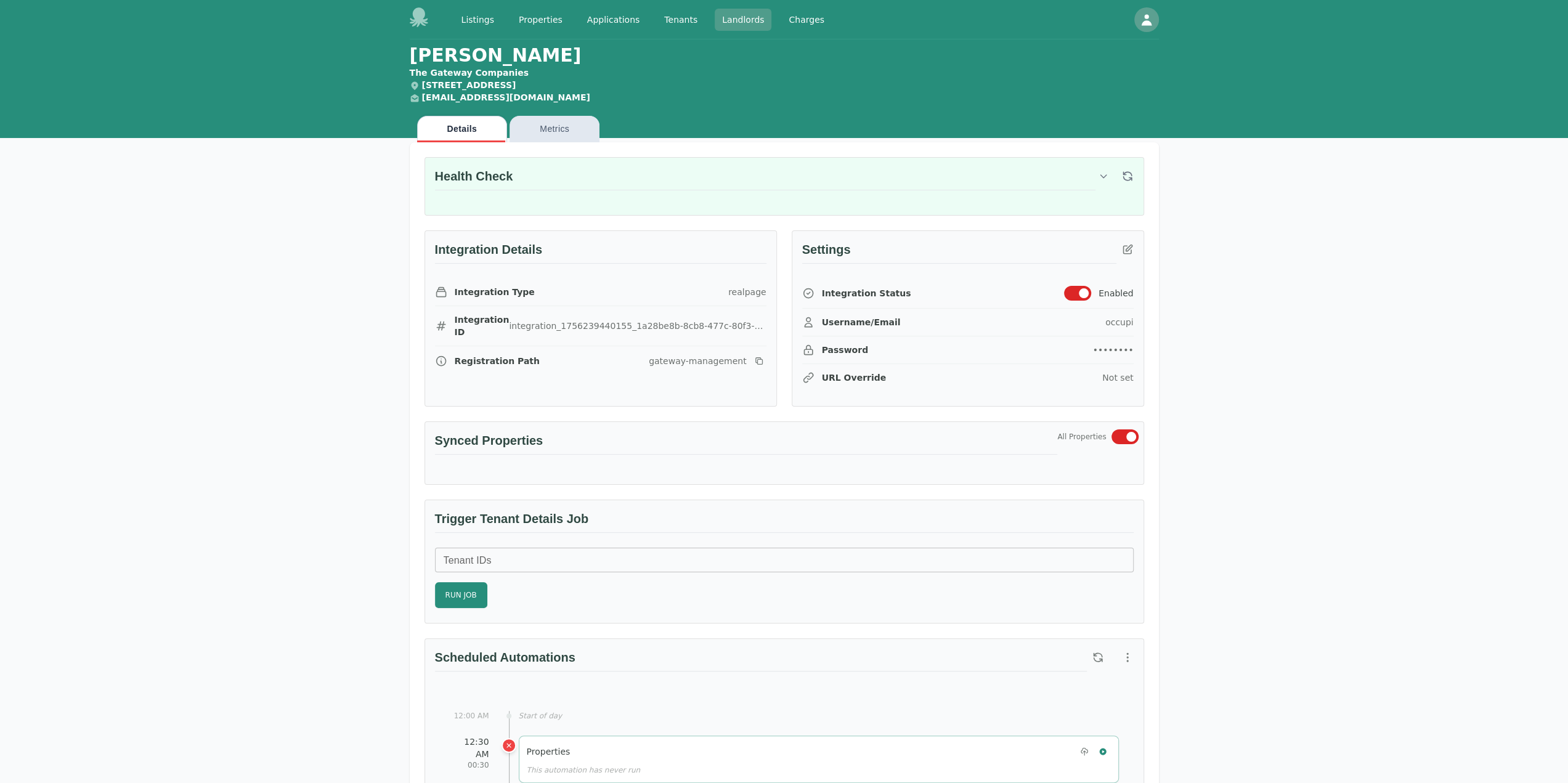
click at [729, 23] on link "Landlords" at bounding box center [743, 19] width 57 height 22
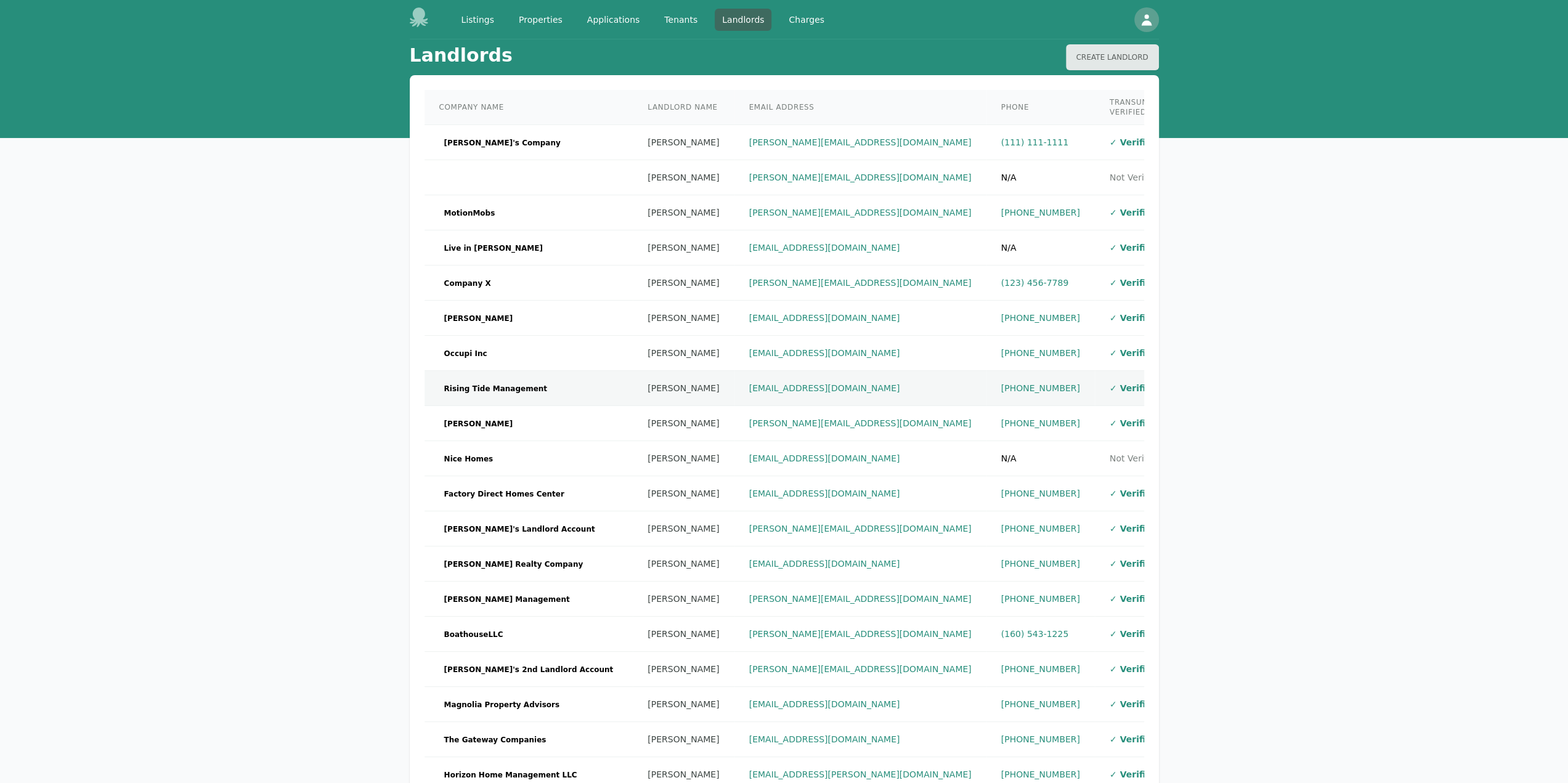
click at [545, 386] on td "Rising Tide Management" at bounding box center [529, 389] width 209 height 35
